Goal: Use online tool/utility: Utilize a website feature to perform a specific function

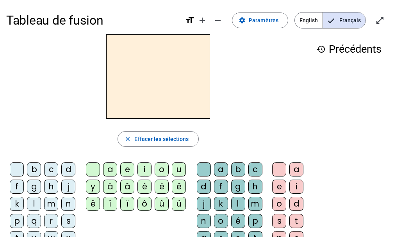
click at [68, 171] on div "d" at bounding box center [68, 170] width 14 height 14
click at [180, 170] on div "u" at bounding box center [179, 170] width 14 height 14
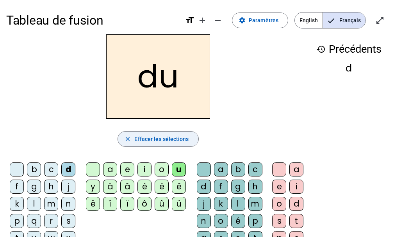
click at [155, 142] on span "Effacer les sélections" at bounding box center [161, 138] width 54 height 9
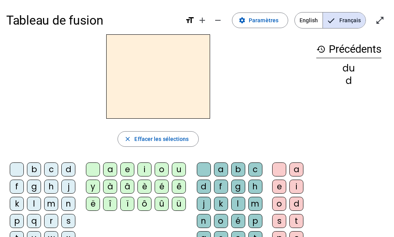
click at [33, 208] on div "l" at bounding box center [34, 204] width 14 height 14
click at [111, 172] on div "a" at bounding box center [110, 170] width 14 height 14
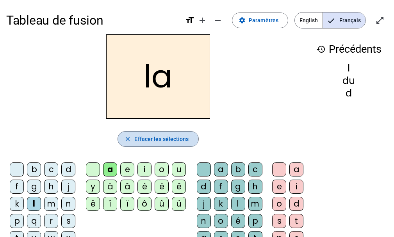
click at [143, 139] on span "Effacer les sélections" at bounding box center [161, 138] width 54 height 9
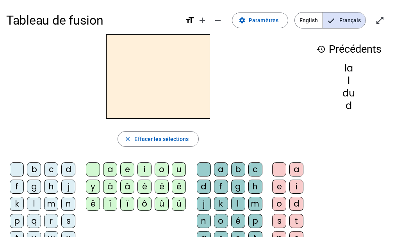
click at [36, 205] on div "l" at bounding box center [34, 204] width 14 height 14
click at [127, 169] on div "e" at bounding box center [127, 170] width 14 height 14
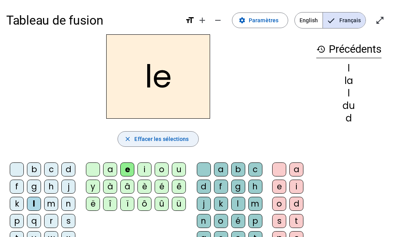
click at [138, 142] on span "Effacer les sélections" at bounding box center [161, 138] width 54 height 9
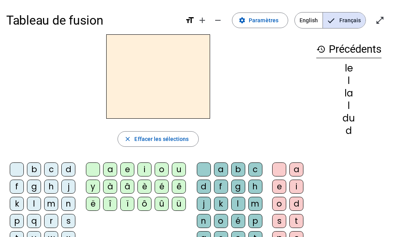
click at [32, 170] on div "b" at bounding box center [34, 170] width 14 height 14
click at [163, 169] on div "o" at bounding box center [162, 170] width 14 height 14
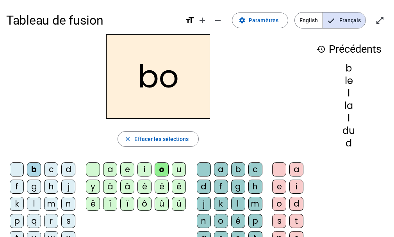
click at [33, 206] on div "l" at bounding box center [34, 204] width 14 height 14
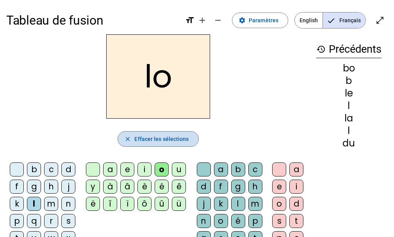
click at [159, 139] on span "Effacer les sélections" at bounding box center [161, 138] width 54 height 9
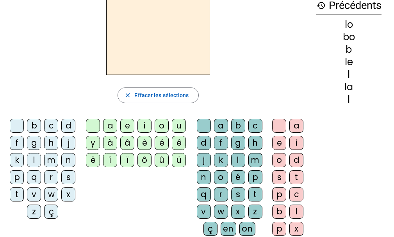
scroll to position [58, 0]
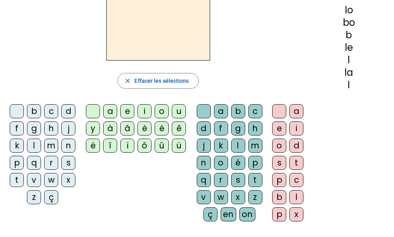
click at [49, 167] on div "r" at bounding box center [51, 163] width 14 height 14
click at [130, 113] on div "e" at bounding box center [127, 111] width 14 height 14
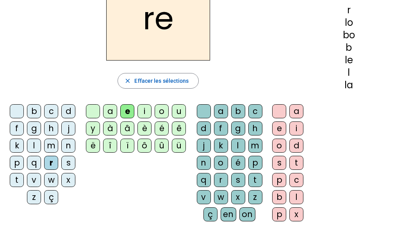
click at [64, 145] on div "n" at bounding box center [68, 146] width 14 height 14
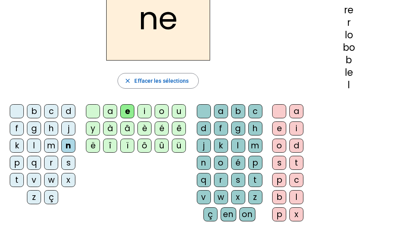
click at [52, 147] on div "m" at bounding box center [51, 146] width 14 height 14
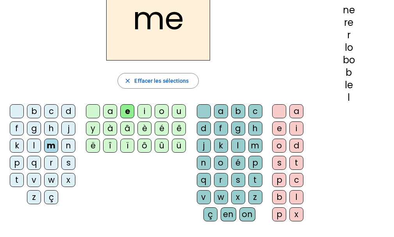
click at [30, 148] on div "l" at bounding box center [34, 146] width 14 height 14
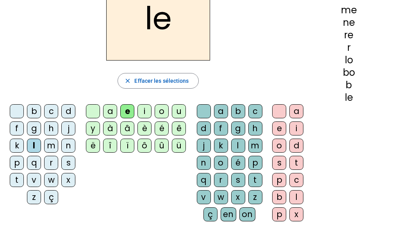
click at [111, 113] on div "a" at bounding box center [110, 111] width 14 height 14
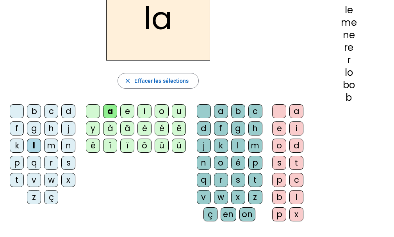
click at [162, 112] on div "o" at bounding box center [162, 111] width 14 height 14
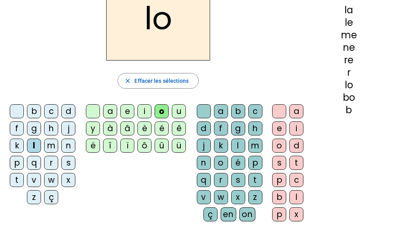
click at [142, 114] on div "i" at bounding box center [145, 111] width 14 height 14
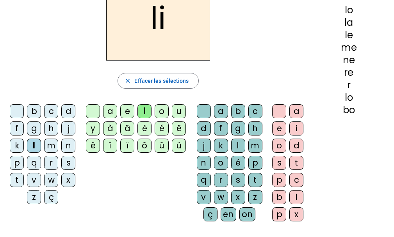
click at [30, 148] on div "l" at bounding box center [34, 146] width 14 height 14
click at [158, 113] on div "o" at bounding box center [162, 111] width 14 height 14
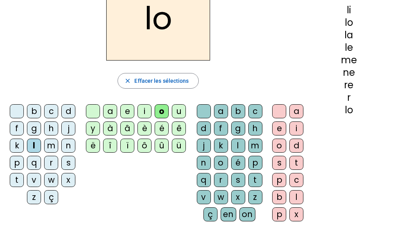
click at [111, 112] on div "a" at bounding box center [110, 111] width 14 height 14
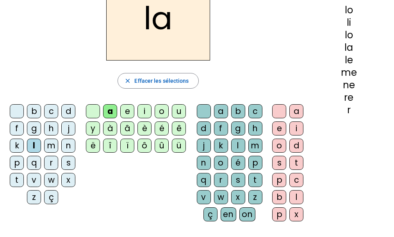
click at [144, 114] on div "i" at bounding box center [145, 111] width 14 height 14
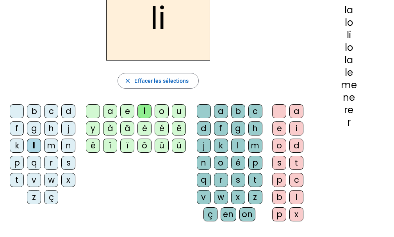
click at [19, 179] on div "t" at bounding box center [17, 180] width 14 height 14
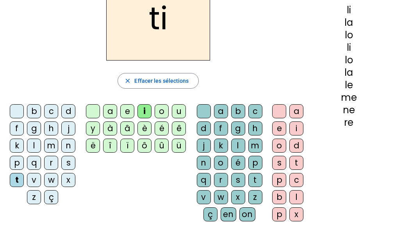
click at [112, 113] on div "a" at bounding box center [110, 111] width 14 height 14
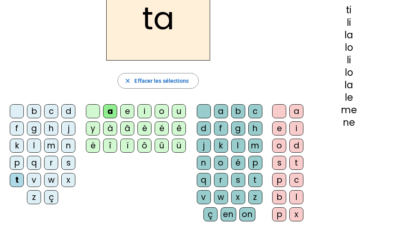
click at [123, 112] on div "e" at bounding box center [127, 111] width 14 height 14
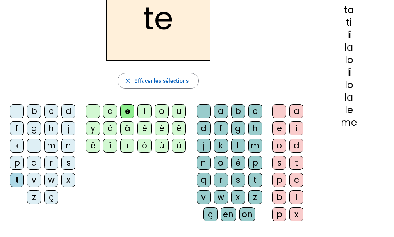
click at [160, 115] on div "o" at bounding box center [162, 111] width 14 height 14
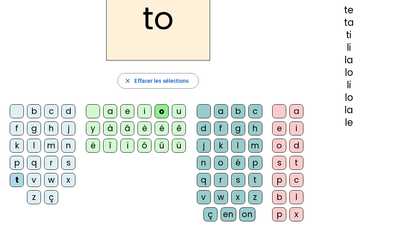
click at [111, 113] on div "a" at bounding box center [110, 111] width 14 height 14
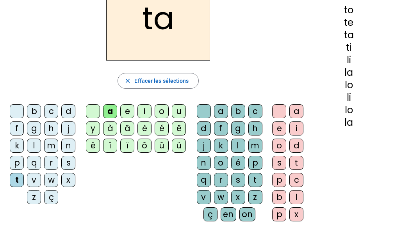
click at [140, 111] on div "i" at bounding box center [145, 111] width 14 height 14
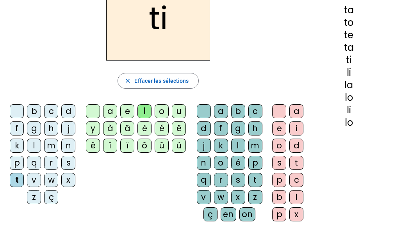
click at [123, 111] on div "e" at bounding box center [127, 111] width 14 height 14
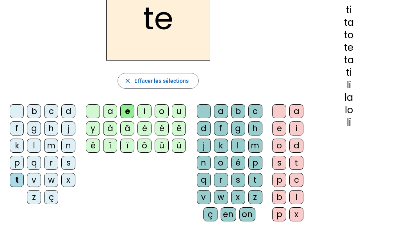
click at [161, 114] on div "o" at bounding box center [162, 111] width 14 height 14
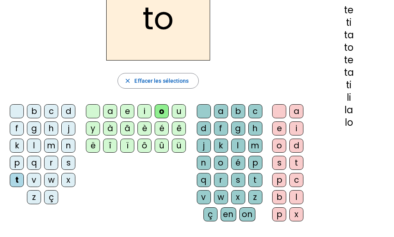
click at [173, 114] on div "u" at bounding box center [179, 111] width 14 height 14
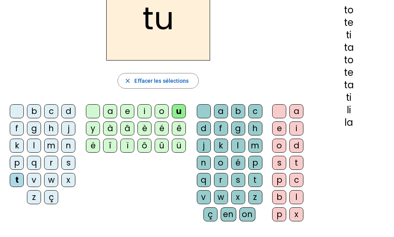
click at [111, 111] on div "a" at bounding box center [110, 111] width 14 height 14
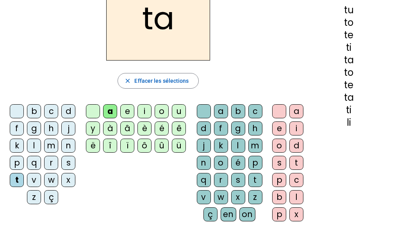
click at [125, 109] on div "e" at bounding box center [127, 111] width 14 height 14
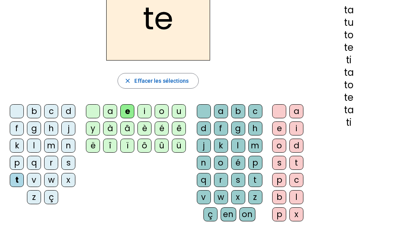
click at [139, 111] on div "i" at bounding box center [145, 111] width 14 height 14
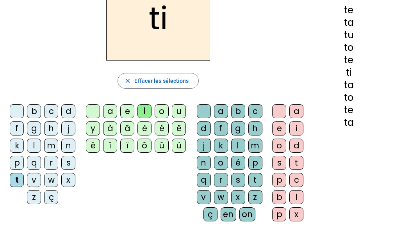
click at [159, 109] on div "o" at bounding box center [162, 111] width 14 height 14
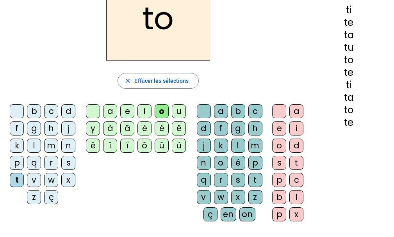
click at [182, 109] on div "u" at bounding box center [179, 111] width 14 height 14
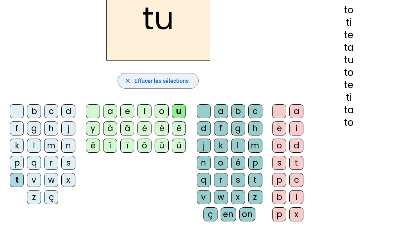
click at [141, 81] on span "Effacer les sélections" at bounding box center [161, 80] width 54 height 9
